Goal: Task Accomplishment & Management: Manage account settings

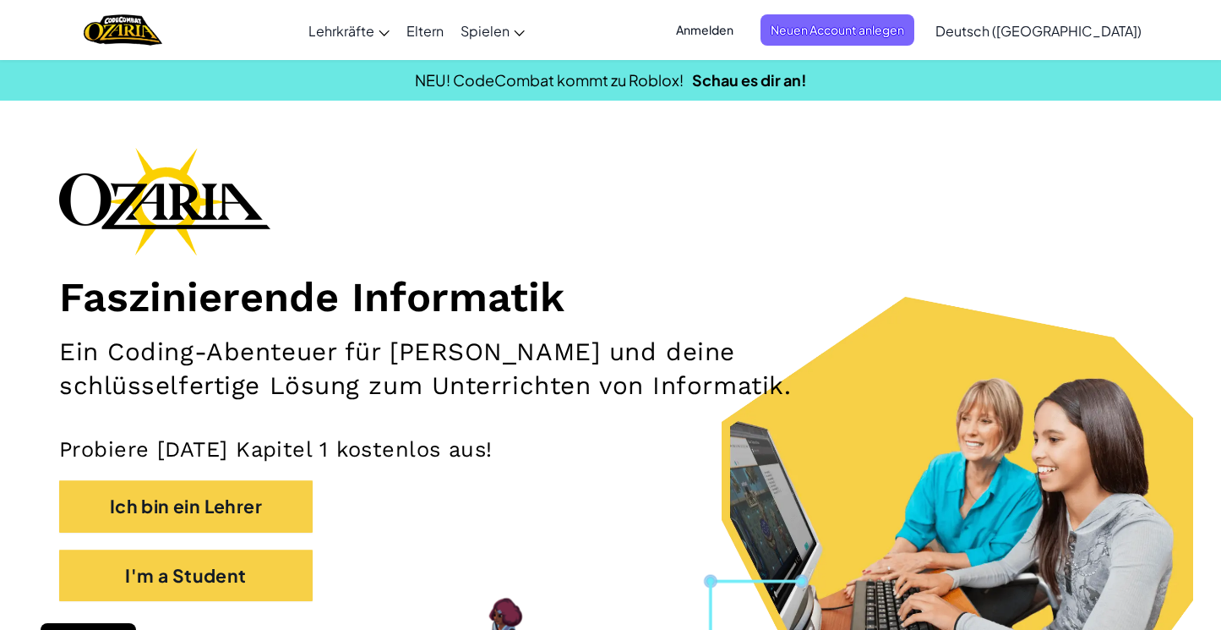
click at [744, 36] on span "Anmelden" at bounding box center [705, 29] width 78 height 31
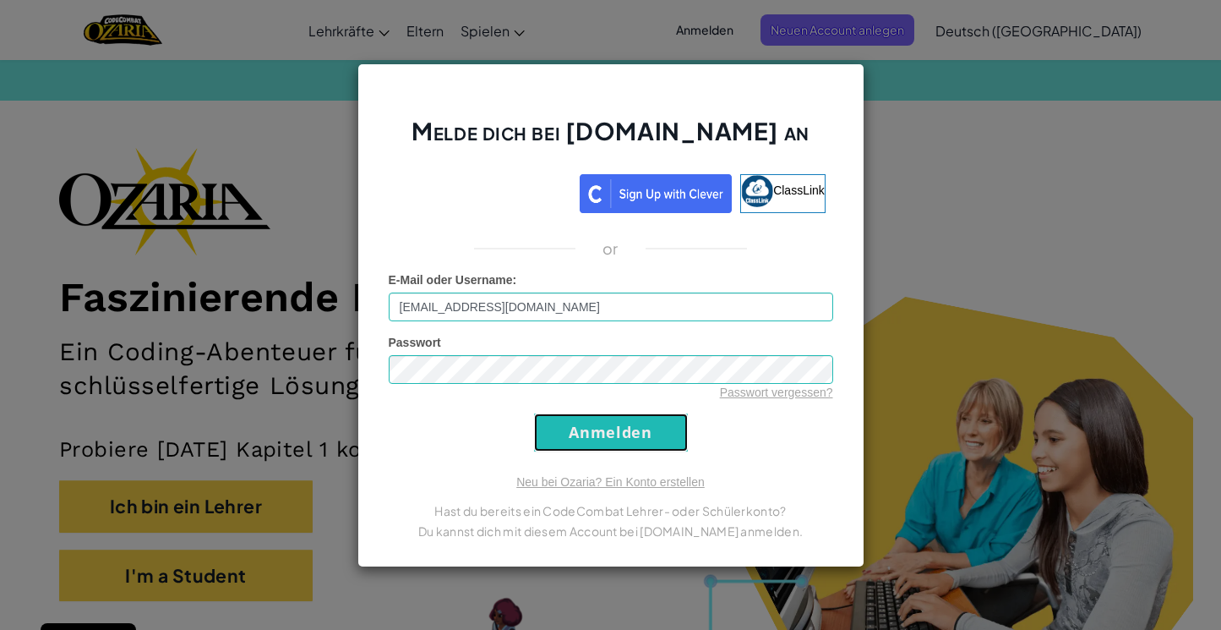
click at [616, 420] on input "Anmelden" at bounding box center [611, 432] width 154 height 38
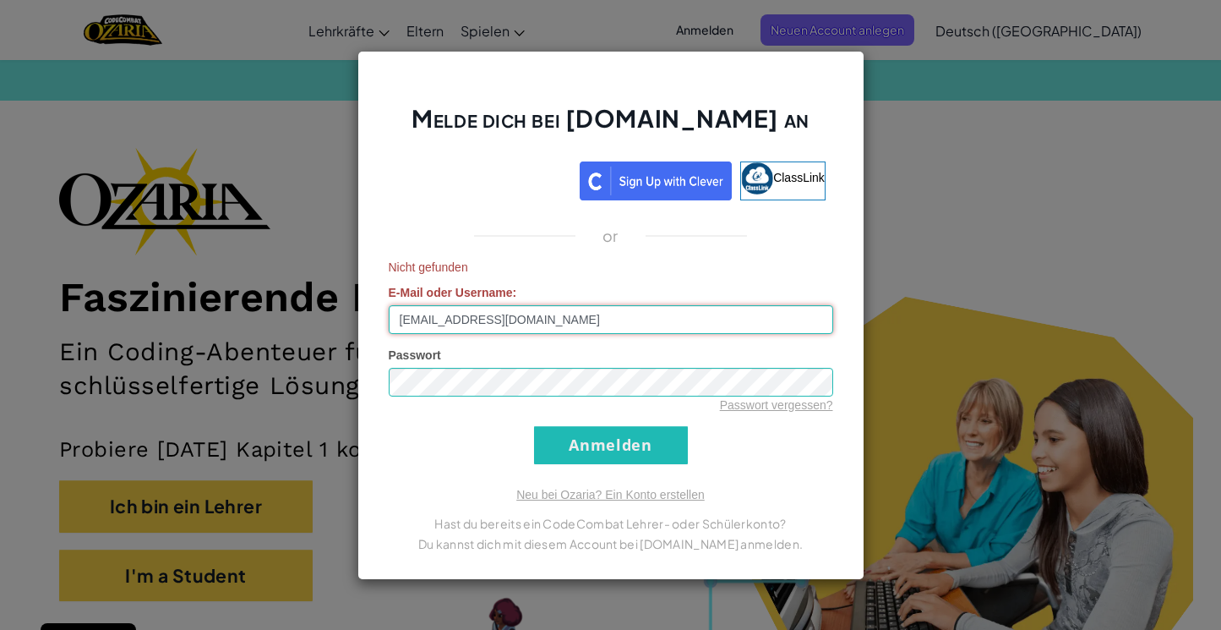
drag, startPoint x: 543, startPoint y: 323, endPoint x: 570, endPoint y: 320, distance: 26.3
click at [570, 320] on input "[EMAIL_ADDRESS][DOMAIN_NAME]" at bounding box center [611, 319] width 445 height 29
click at [567, 305] on input "[EMAIL_ADDRESS][DOMAIN_NAME]" at bounding box center [611, 319] width 445 height 29
click at [544, 301] on div "Nicht gefunden E-Mail oder Username : [PERSON_NAME][EMAIL_ADDRESS][DOMAIN_NAME]" at bounding box center [611, 296] width 445 height 75
click at [505, 322] on input "[EMAIL_ADDRESS][DOMAIN_NAME]" at bounding box center [611, 319] width 445 height 29
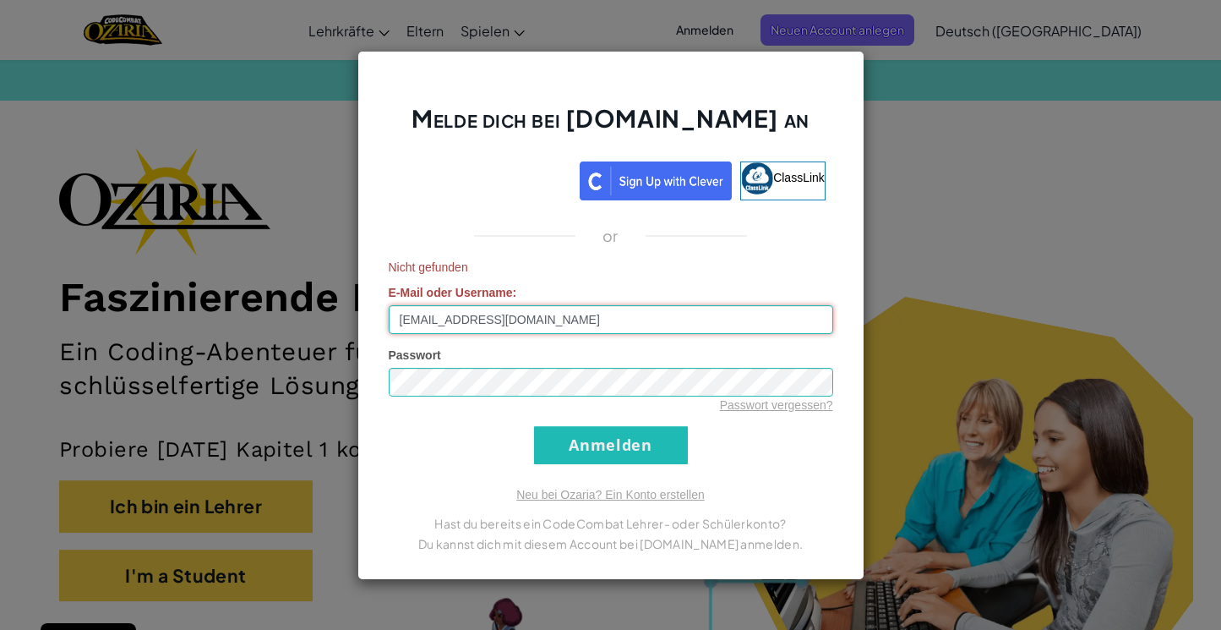
click at [505, 322] on input "[EMAIL_ADDRESS][DOMAIN_NAME]" at bounding box center [611, 319] width 445 height 29
click at [579, 318] on input "[EMAIL_ADDRESS][DOMAIN_NAME]" at bounding box center [611, 319] width 445 height 29
type input "[EMAIL_ADDRESS][DOMAIN_NAME]"
click at [633, 451] on input "Anmelden" at bounding box center [611, 445] width 154 height 38
